Goal: Task Accomplishment & Management: Manage account settings

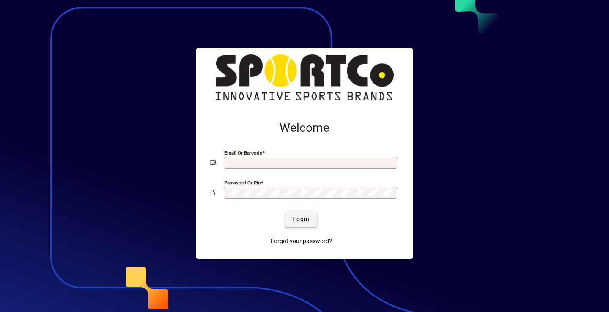
type input "**********"
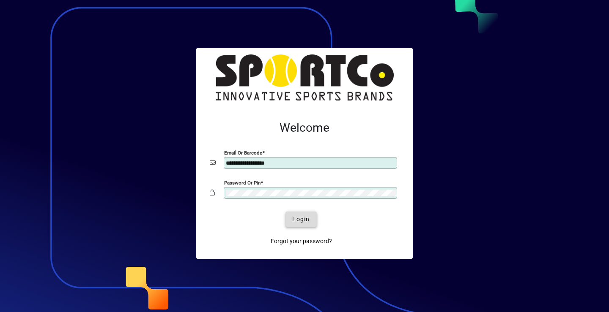
click at [299, 223] on span "Login" at bounding box center [300, 219] width 17 height 9
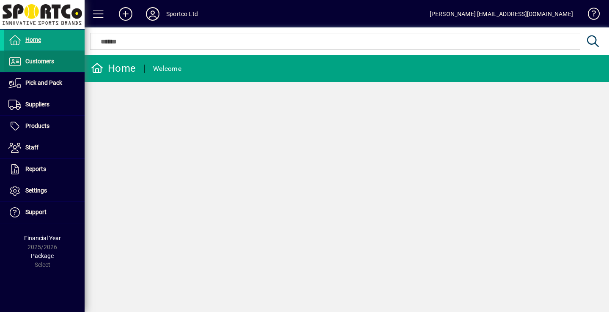
click at [36, 61] on span "Customers" at bounding box center [39, 61] width 29 height 7
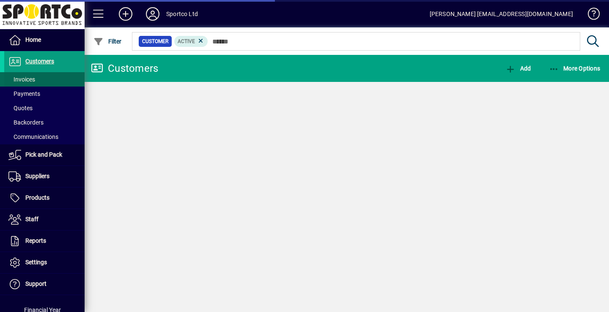
click at [27, 80] on span "Invoices" at bounding box center [21, 79] width 27 height 7
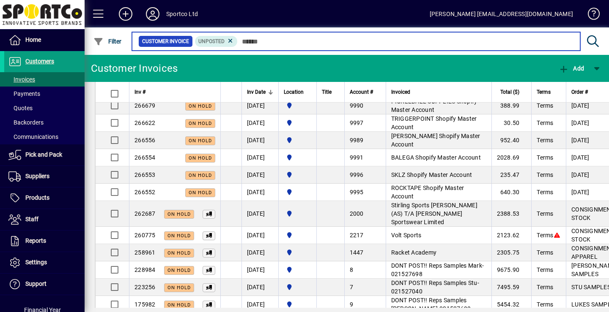
scroll to position [423, 0]
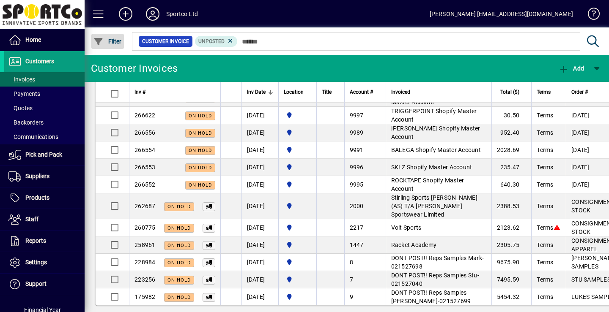
click at [95, 41] on icon "button" at bounding box center [98, 42] width 11 height 8
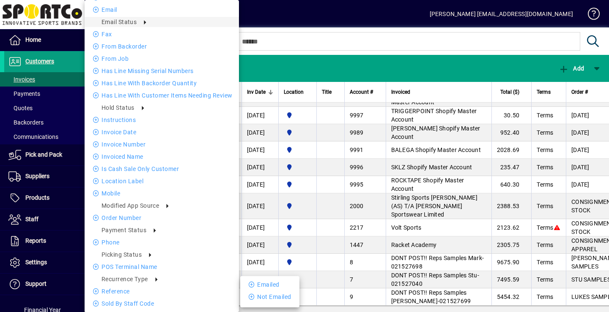
scroll to position [288, 0]
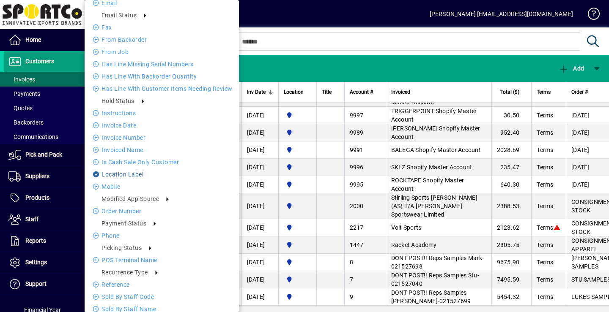
click at [177, 172] on li "Location Label" at bounding box center [162, 175] width 154 height 10
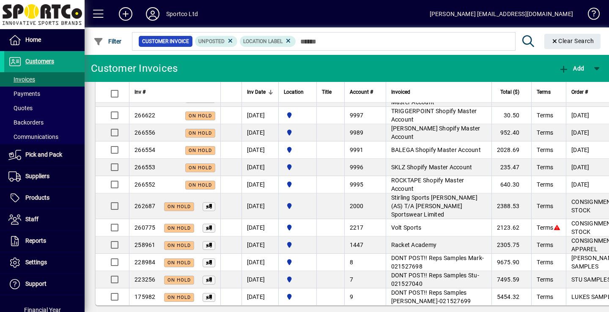
click at [145, 66] on div "Customer Invoices" at bounding box center [134, 69] width 87 height 14
click at [96, 44] on icon "button" at bounding box center [98, 42] width 11 height 8
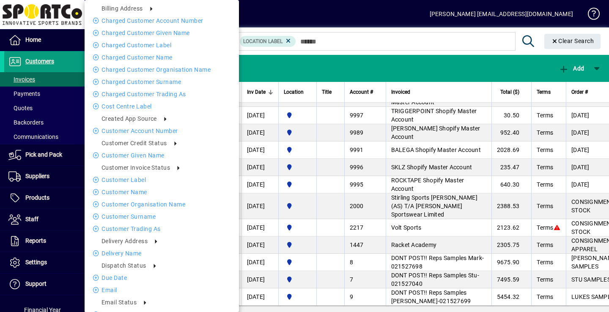
scroll to position [274, 0]
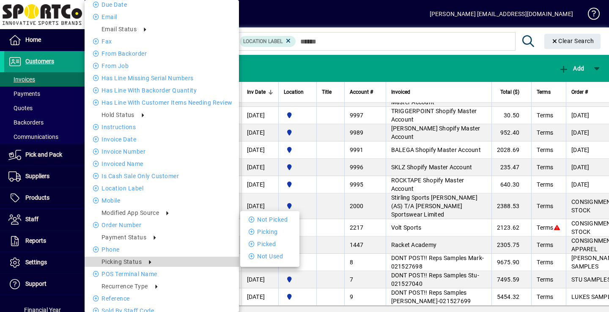
click at [154, 263] on li "Picking Status" at bounding box center [162, 262] width 154 height 10
click at [266, 247] on li "Picked" at bounding box center [269, 244] width 59 height 10
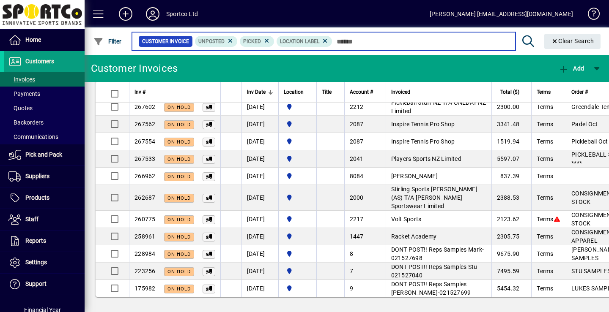
scroll to position [111, 0]
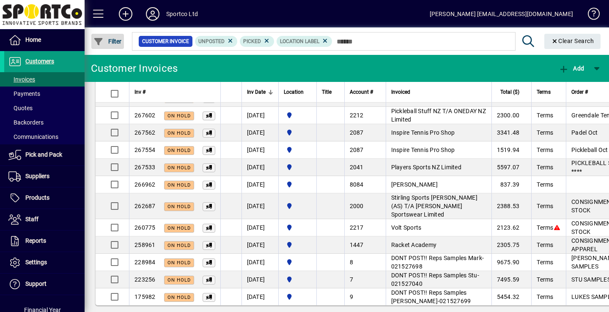
click at [105, 44] on span "Filter" at bounding box center [107, 41] width 28 height 7
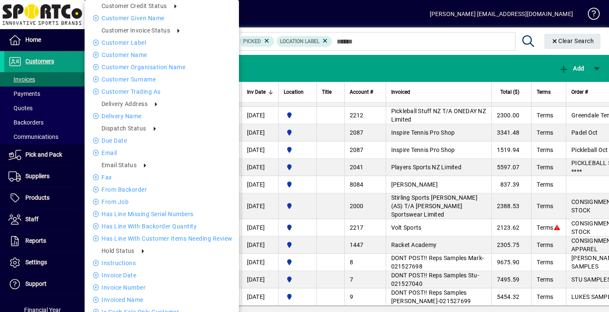
scroll to position [157, 0]
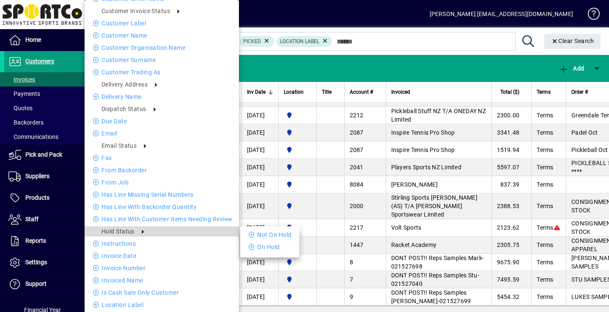
click at [141, 232] on icon at bounding box center [139, 232] width 10 height 4
click at [145, 230] on icon at bounding box center [139, 232] width 10 height 4
click at [264, 237] on li "Not On Hold" at bounding box center [269, 235] width 59 height 10
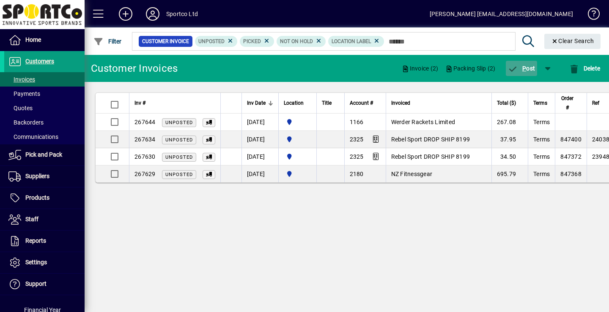
click at [527, 68] on span "P ost" at bounding box center [521, 68] width 27 height 7
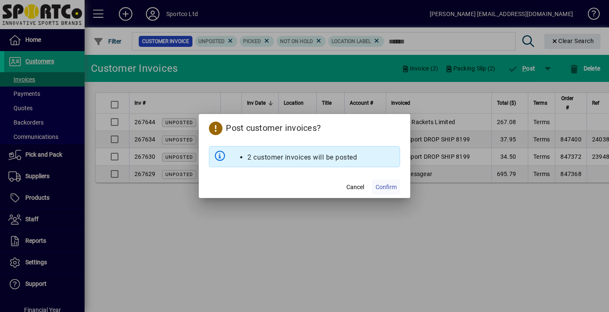
click at [388, 191] on span "Confirm" at bounding box center [385, 187] width 21 height 9
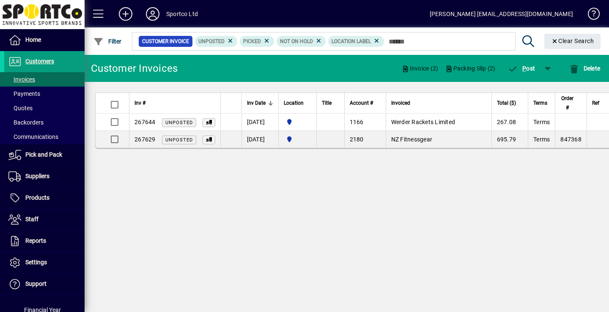
click at [531, 85] on app-page-flat "Inv # Inv Date Location Title Account # Invoiced Total ($) Terms Order # Ref So…" at bounding box center [347, 120] width 524 height 77
click at [543, 69] on span "button" at bounding box center [547, 68] width 20 height 20
click at [531, 89] on span "P ost & Email" at bounding box center [523, 90] width 50 height 7
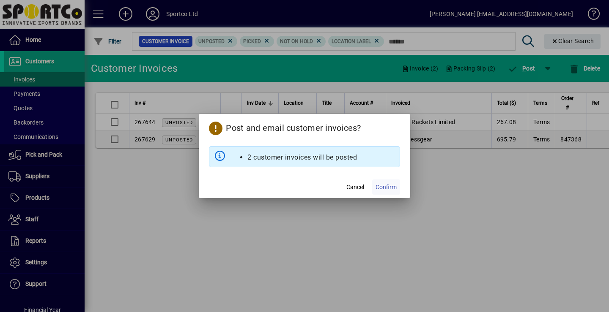
click at [385, 189] on span "Confirm" at bounding box center [385, 187] width 21 height 9
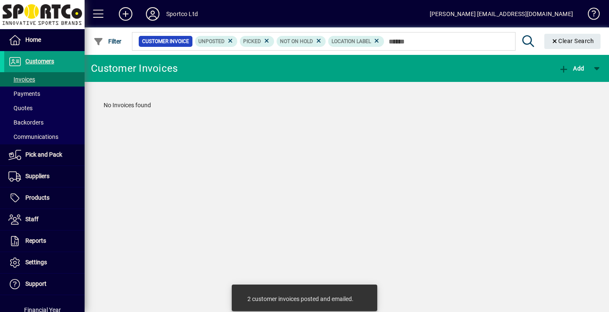
click at [377, 42] on icon at bounding box center [377, 41] width 8 height 8
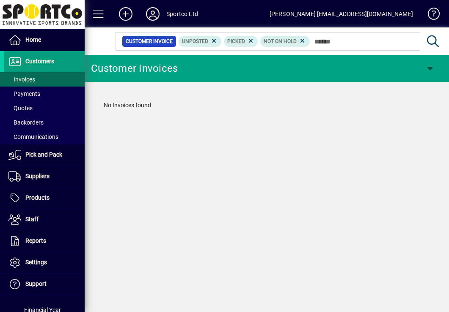
click at [390, 151] on div "Customer Invoices Add No Invoices found" at bounding box center [267, 184] width 364 height 258
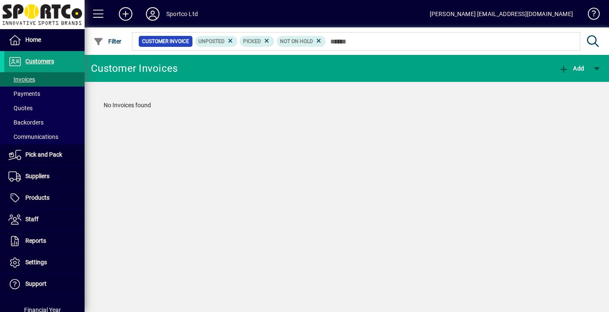
click at [473, 63] on mat-toolbar-row "Customer Invoices Add" at bounding box center [347, 68] width 524 height 27
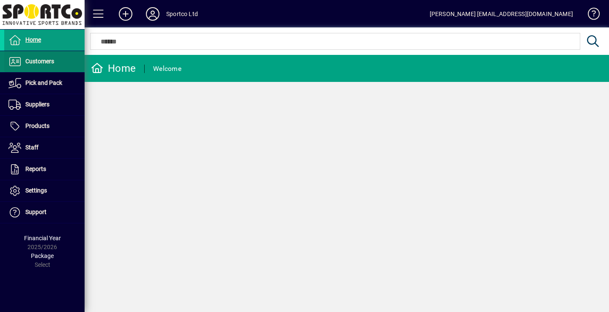
click at [40, 62] on span "Customers" at bounding box center [39, 61] width 29 height 7
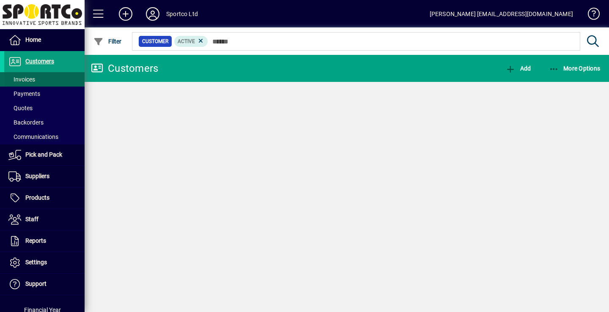
click at [30, 81] on span "Invoices" at bounding box center [21, 79] width 27 height 7
